Goal: Information Seeking & Learning: Understand process/instructions

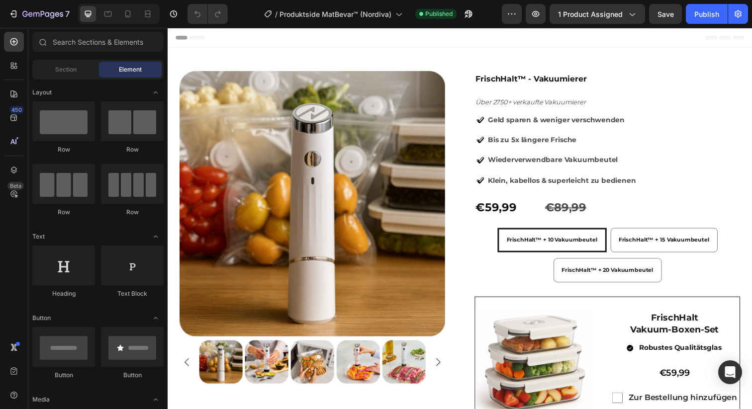
radio input "false"
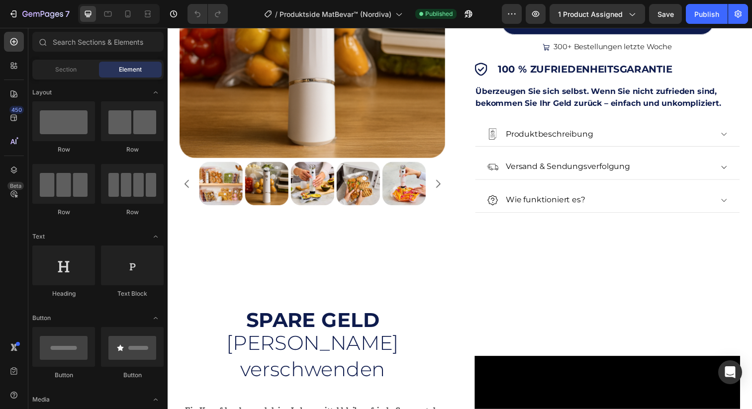
scroll to position [467, 0]
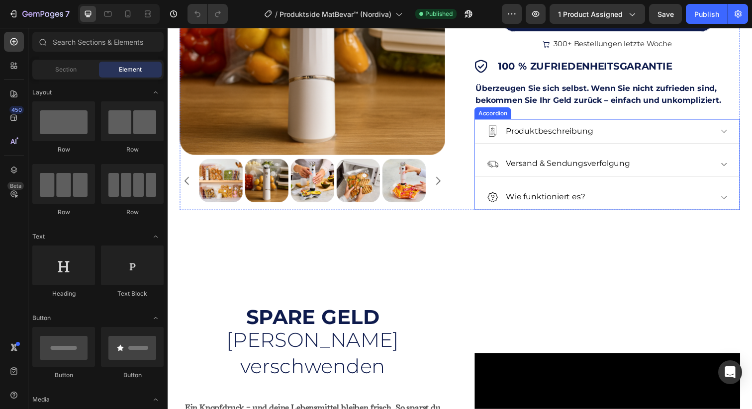
click at [613, 204] on div "Wie funktioniert es?" at bounding box center [608, 200] width 230 height 17
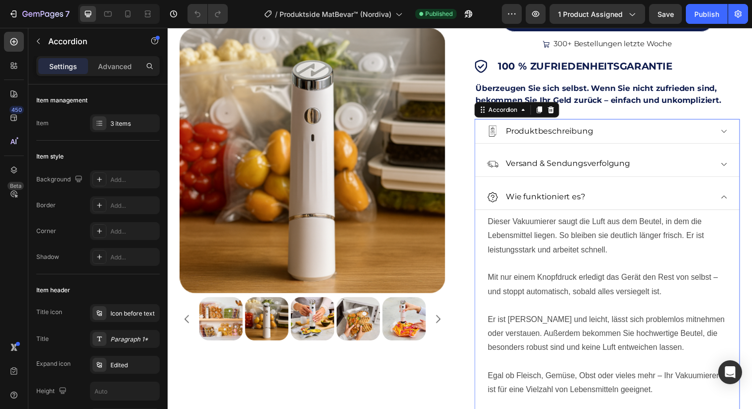
click at [638, 200] on div "Wie funktioniert es?" at bounding box center [608, 200] width 230 height 17
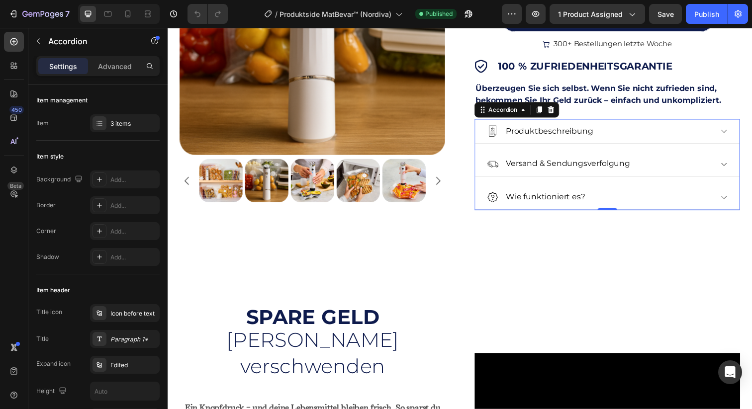
click at [640, 132] on div "Produktbeschreibung" at bounding box center [608, 133] width 230 height 17
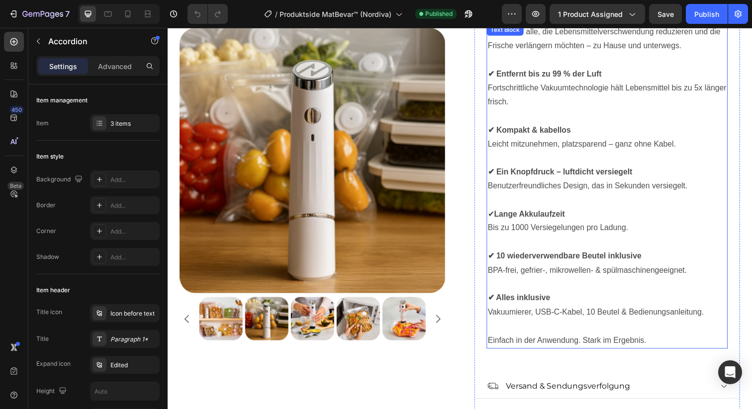
scroll to position [596, 0]
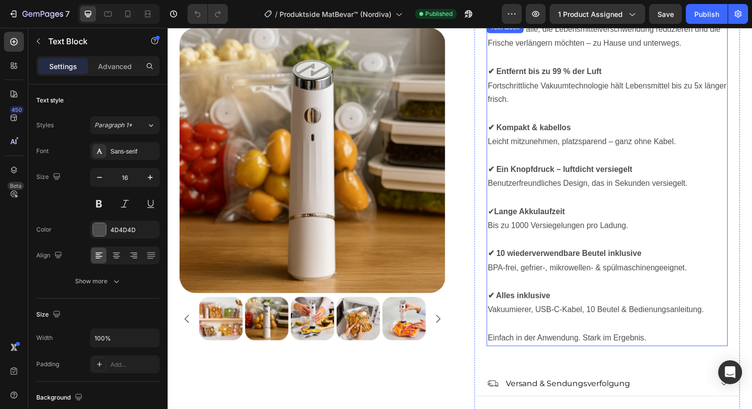
click at [564, 177] on p "✔ Ein Knopfdruck – luftdicht versiegelt Benutzerfreundliches Design, das in Sek…" at bounding box center [616, 172] width 244 height 43
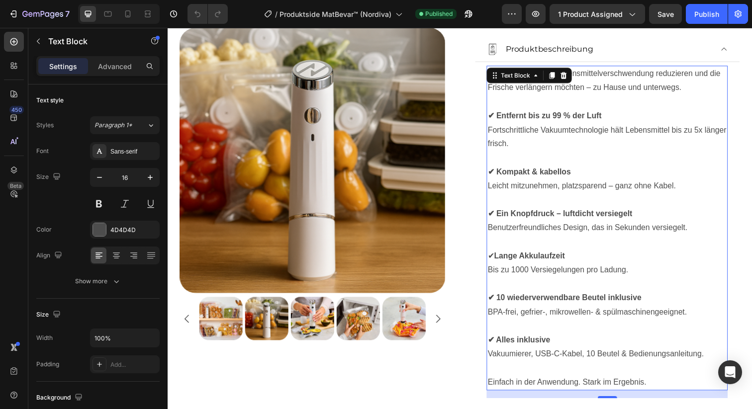
scroll to position [512, 0]
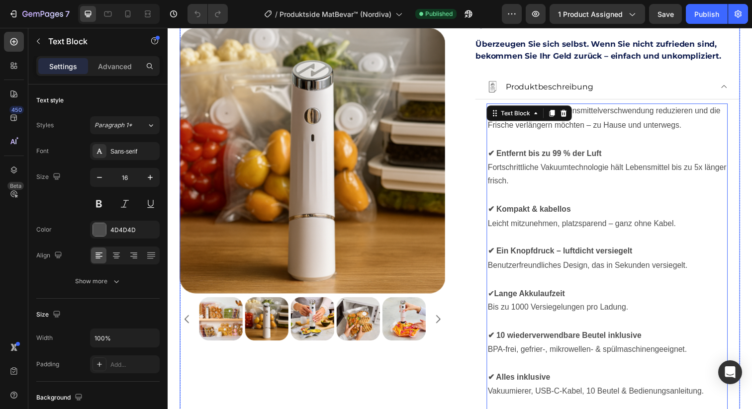
click at [476, 231] on div "Product Images FrischHalt™ - Vakuumierer Product Title Über 2750+ verkaufte Vak…" at bounding box center [466, 41] width 572 height 962
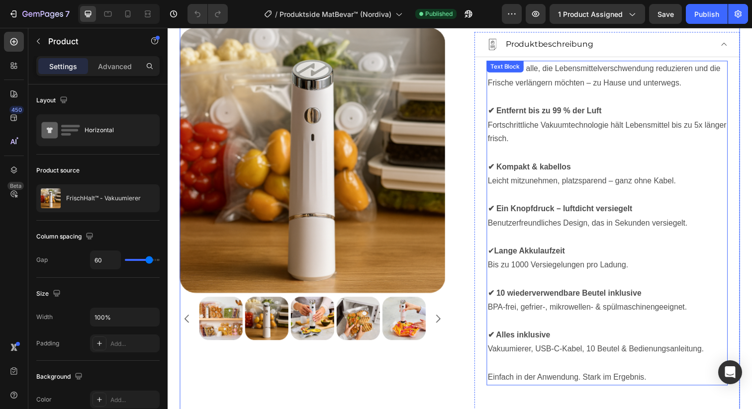
scroll to position [506, 0]
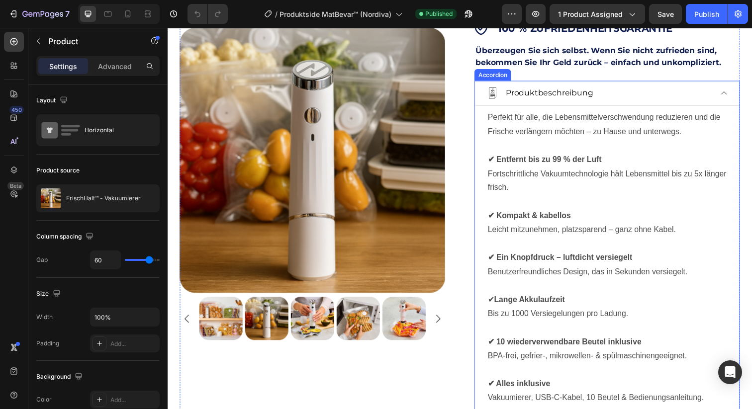
click at [627, 99] on div "Produktbeschreibung" at bounding box center [608, 94] width 230 height 17
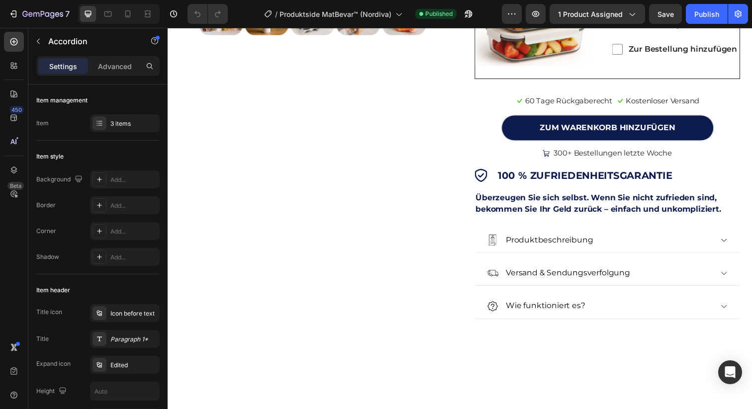
scroll to position [376, 0]
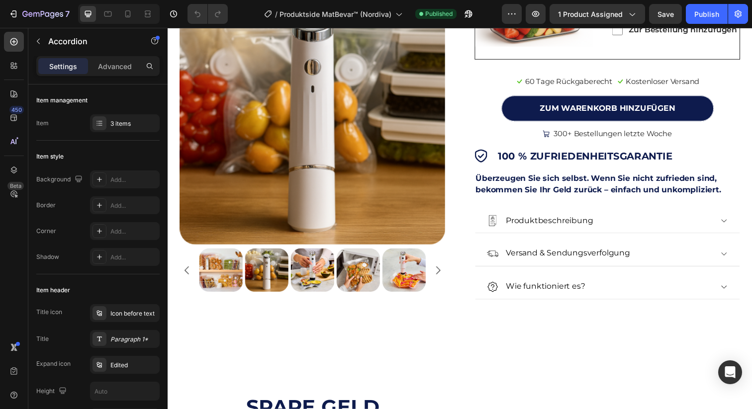
click at [638, 278] on div "Produktbeschreibung Versand & Sendungsverfolgung Wie funktioniert es?" at bounding box center [616, 258] width 271 height 93
click at [638, 289] on div "Wie funktioniert es?" at bounding box center [608, 291] width 230 height 17
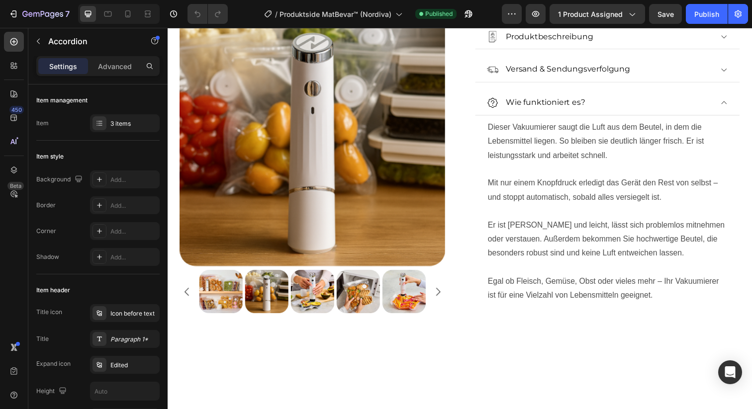
scroll to position [515, 0]
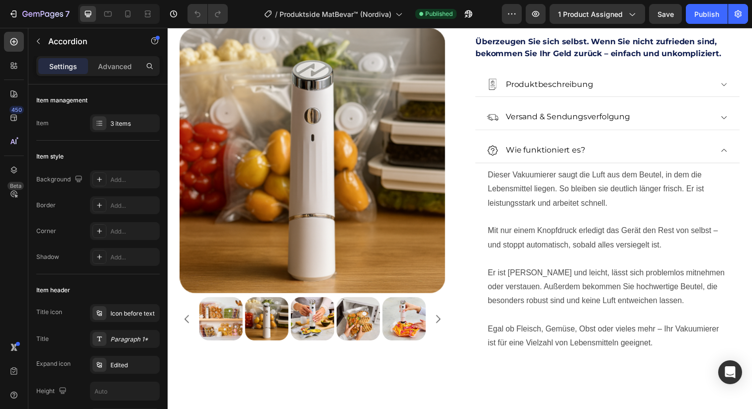
click at [614, 145] on div "Wie funktioniert es?" at bounding box center [608, 152] width 230 height 17
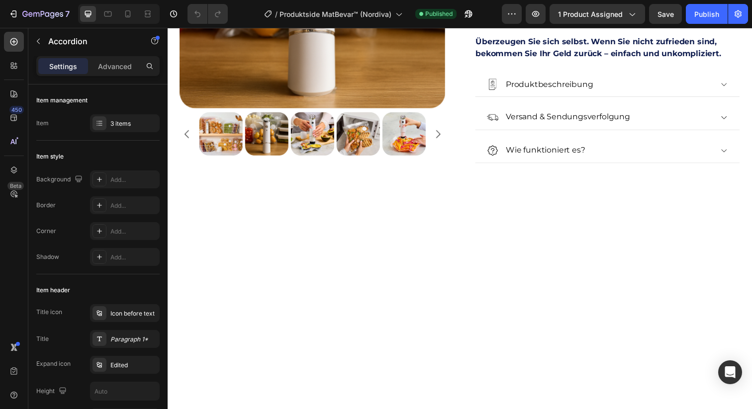
click at [620, 86] on div "Produktbeschreibung" at bounding box center [608, 85] width 230 height 17
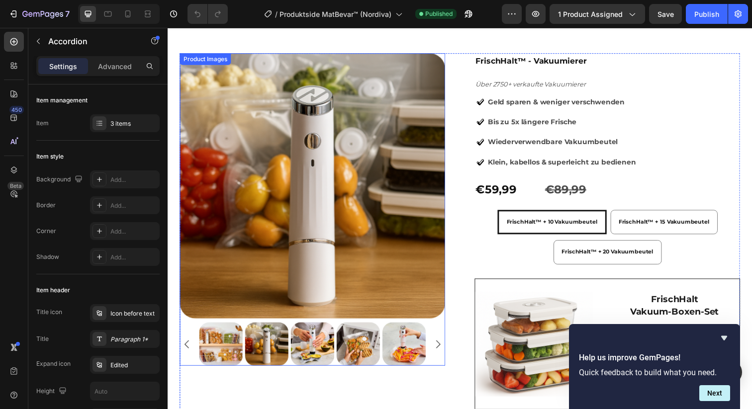
scroll to position [0, 0]
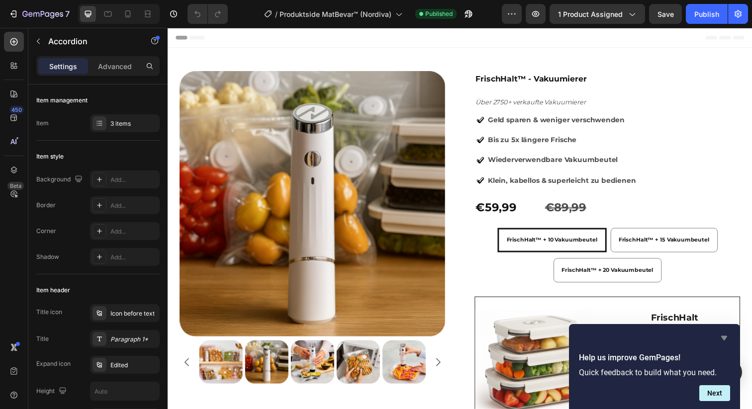
click at [727, 336] on icon "Hide survey" at bounding box center [724, 338] width 12 height 12
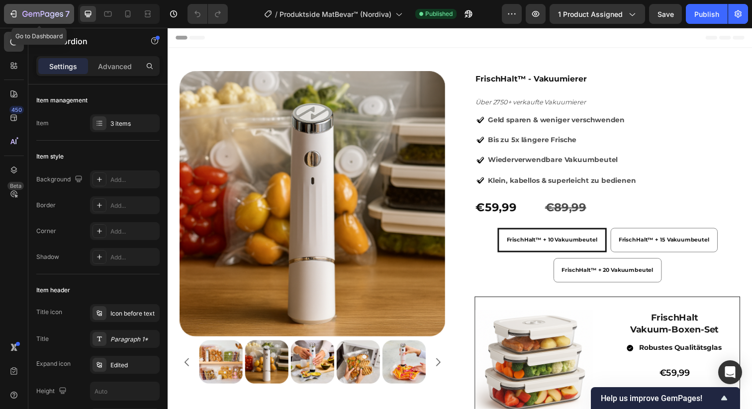
click at [10, 10] on icon "button" at bounding box center [13, 14] width 10 height 10
